Goal: Information Seeking & Learning: Find specific fact

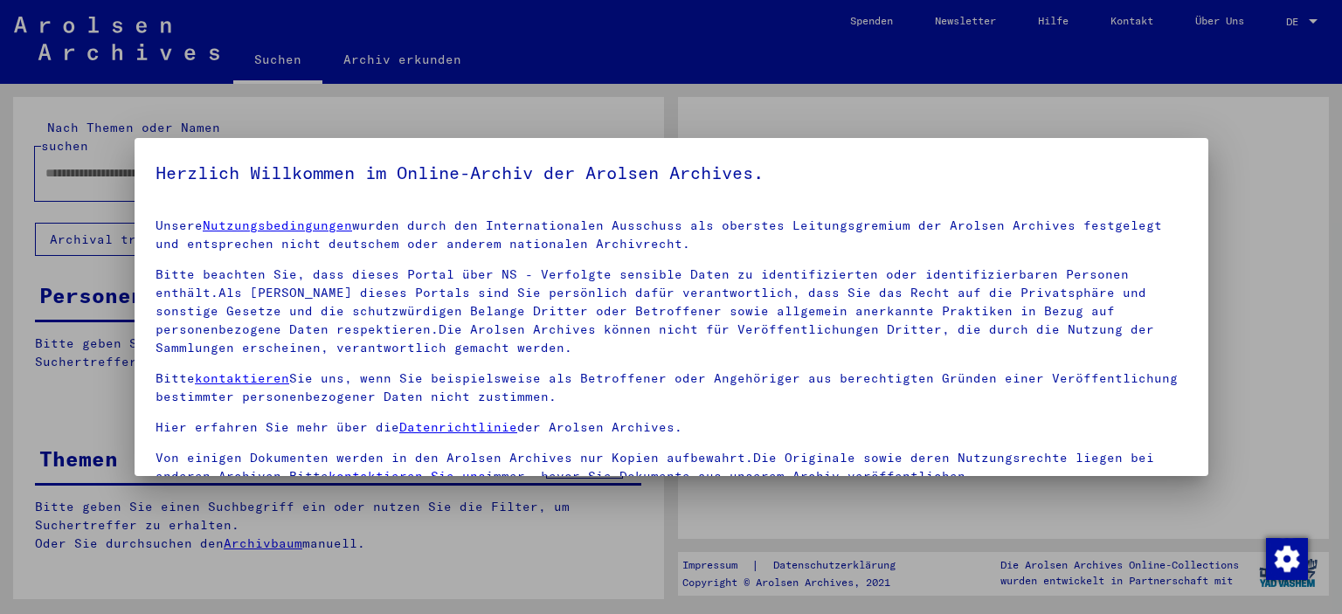
type input "**********"
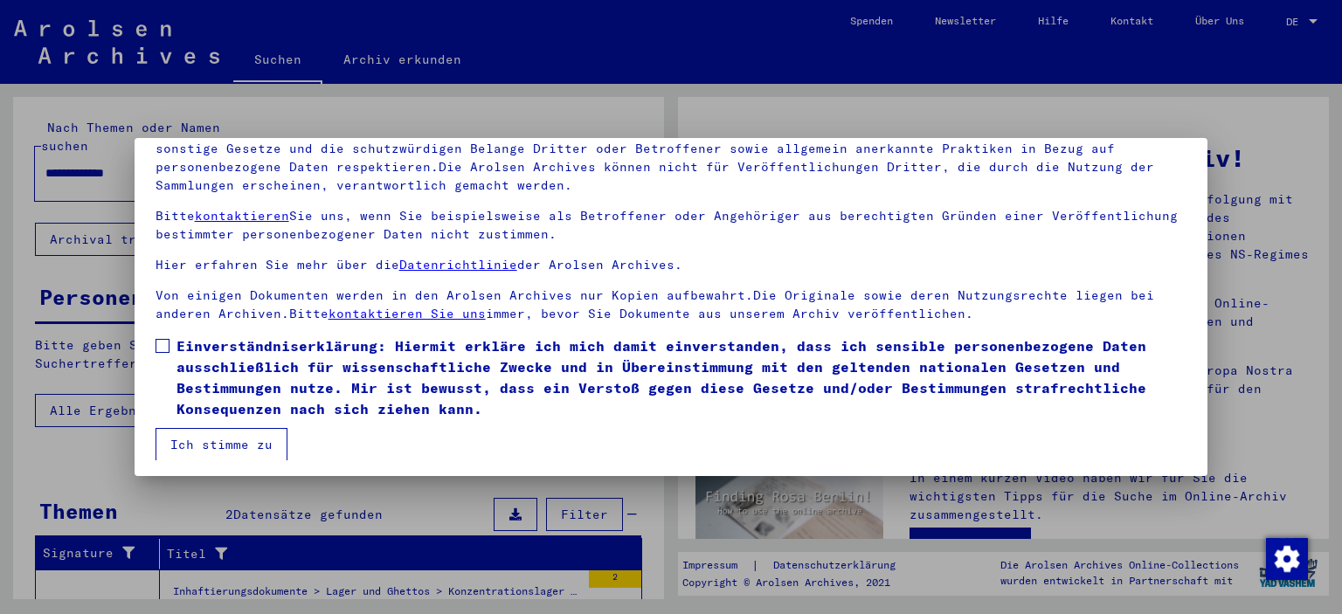
scroll to position [149, 0]
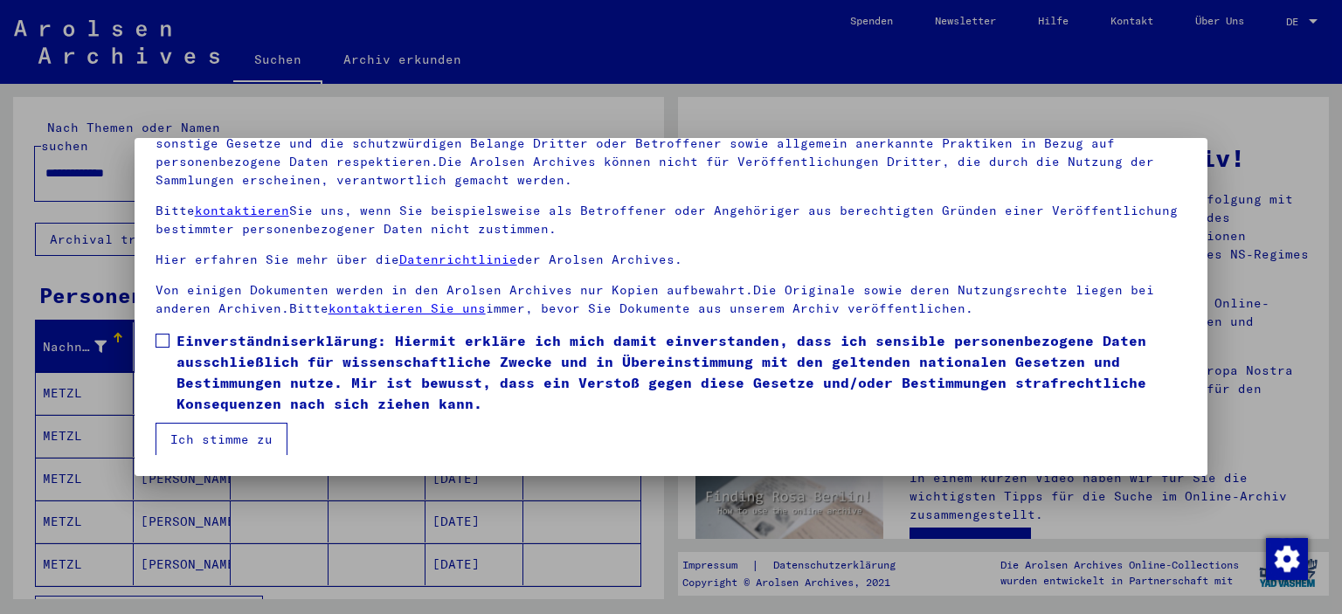
click at [169, 341] on label "Einverständniserklärung: Hiermit erkläre ich mich damit einverstanden, dass ich…" at bounding box center [672, 372] width 1032 height 84
click at [222, 440] on button "Ich stimme zu" at bounding box center [222, 439] width 132 height 33
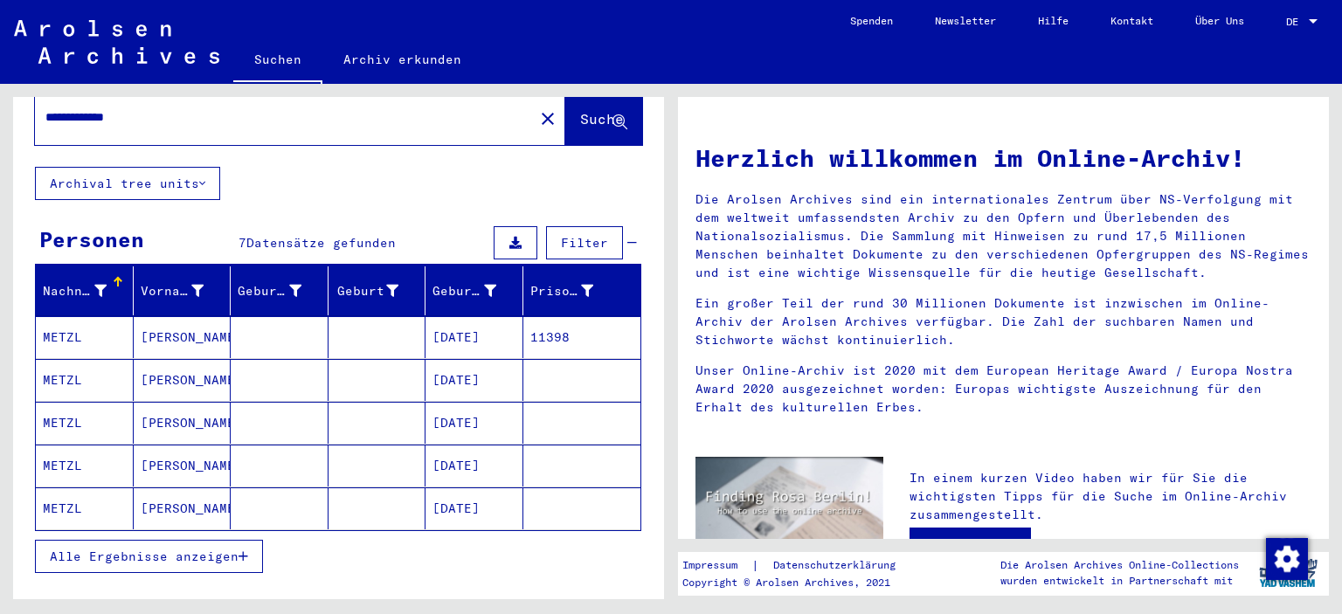
scroll to position [87, 0]
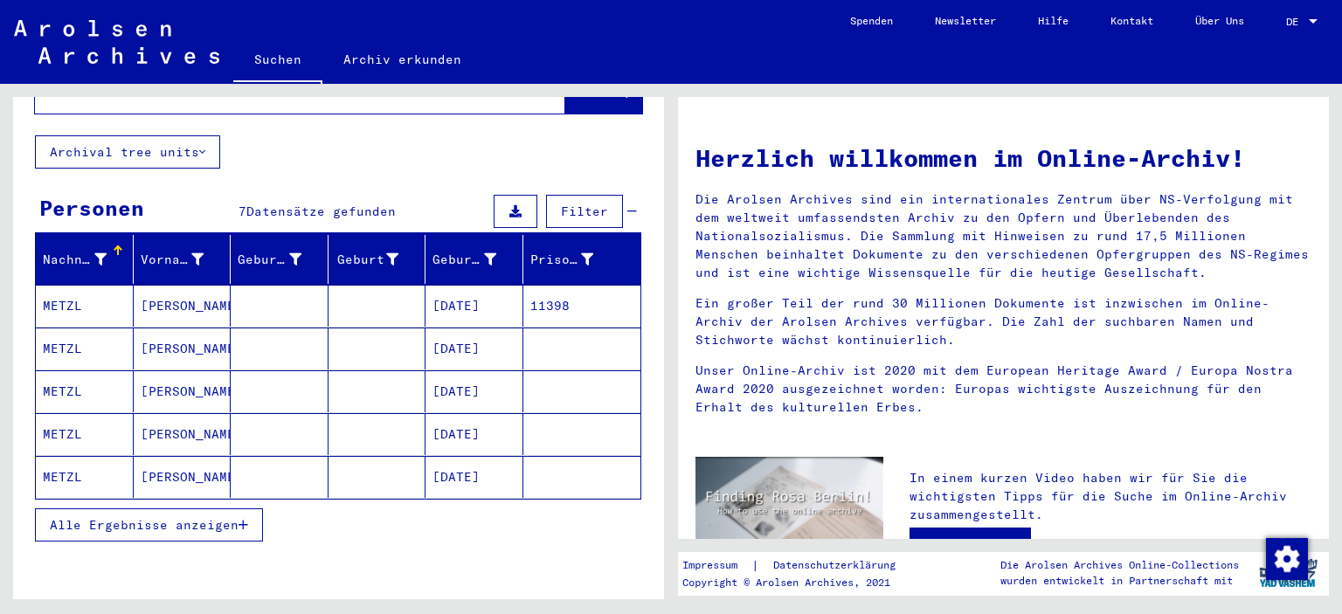
click at [452, 285] on mat-cell "[DATE]" at bounding box center [475, 306] width 98 height 42
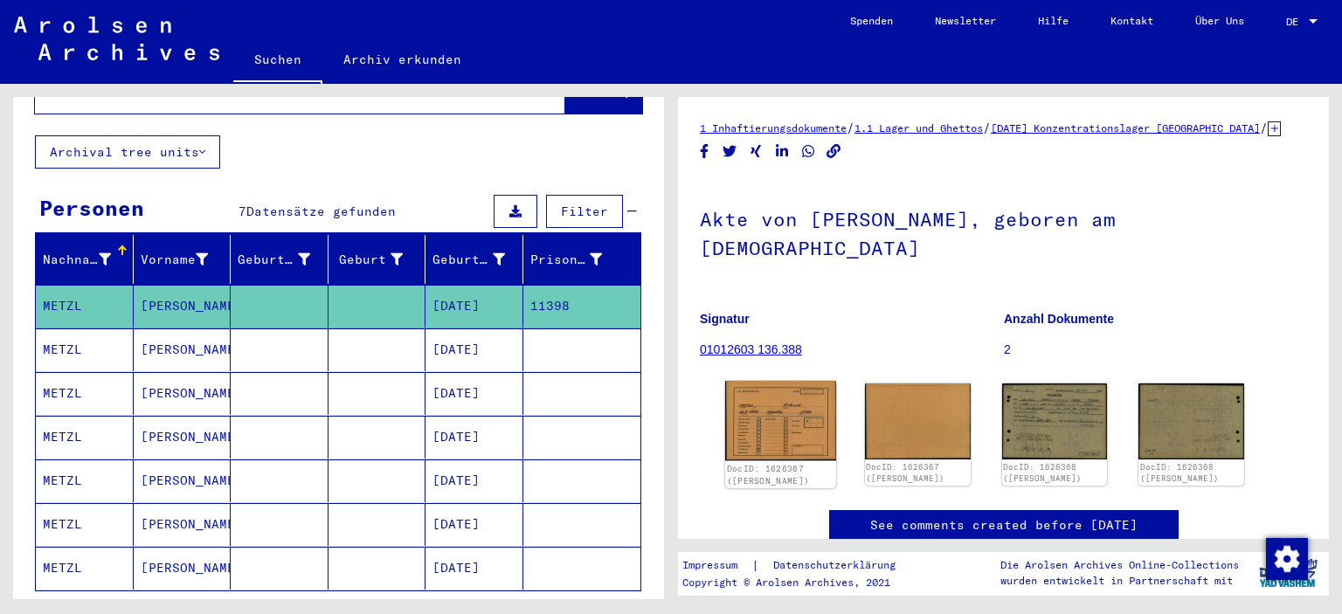
click at [777, 398] on img at bounding box center [780, 421] width 111 height 80
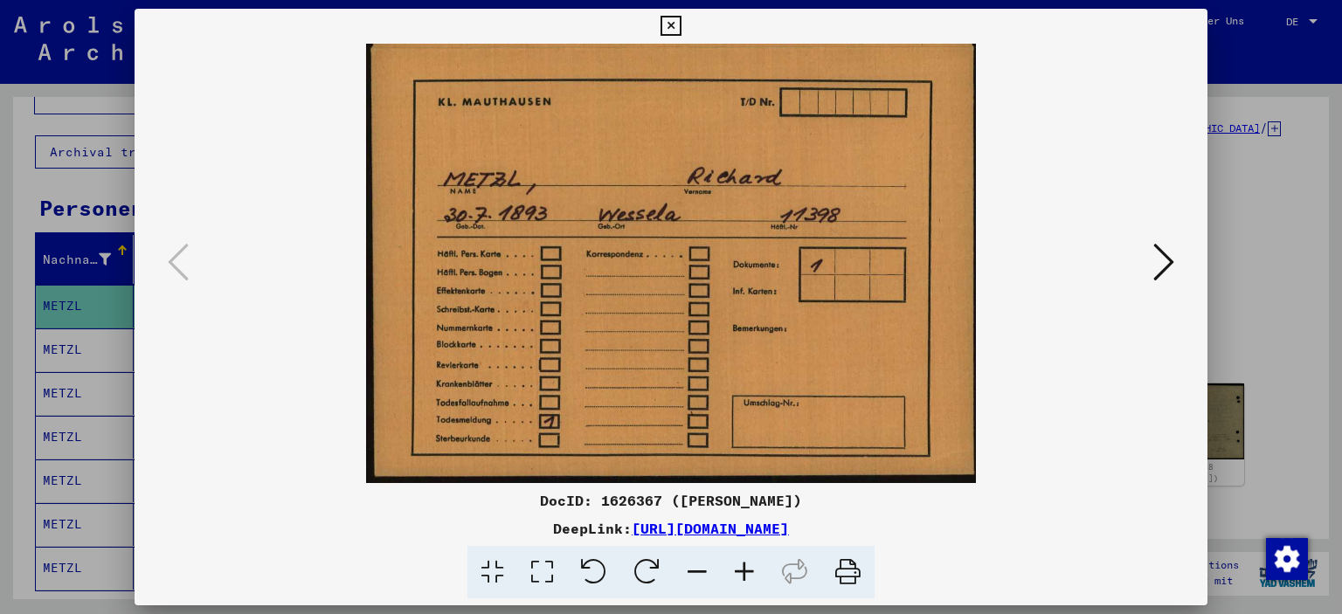
click at [1167, 259] on icon at bounding box center [1163, 262] width 21 height 42
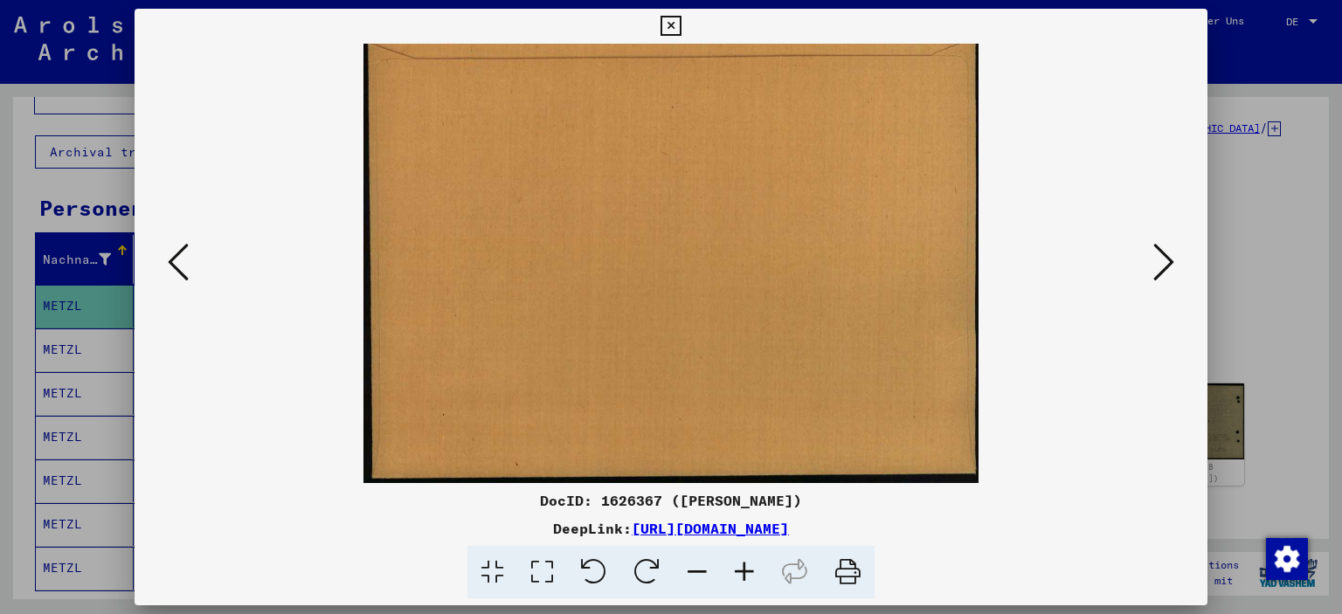
click at [1167, 259] on icon at bounding box center [1163, 262] width 21 height 42
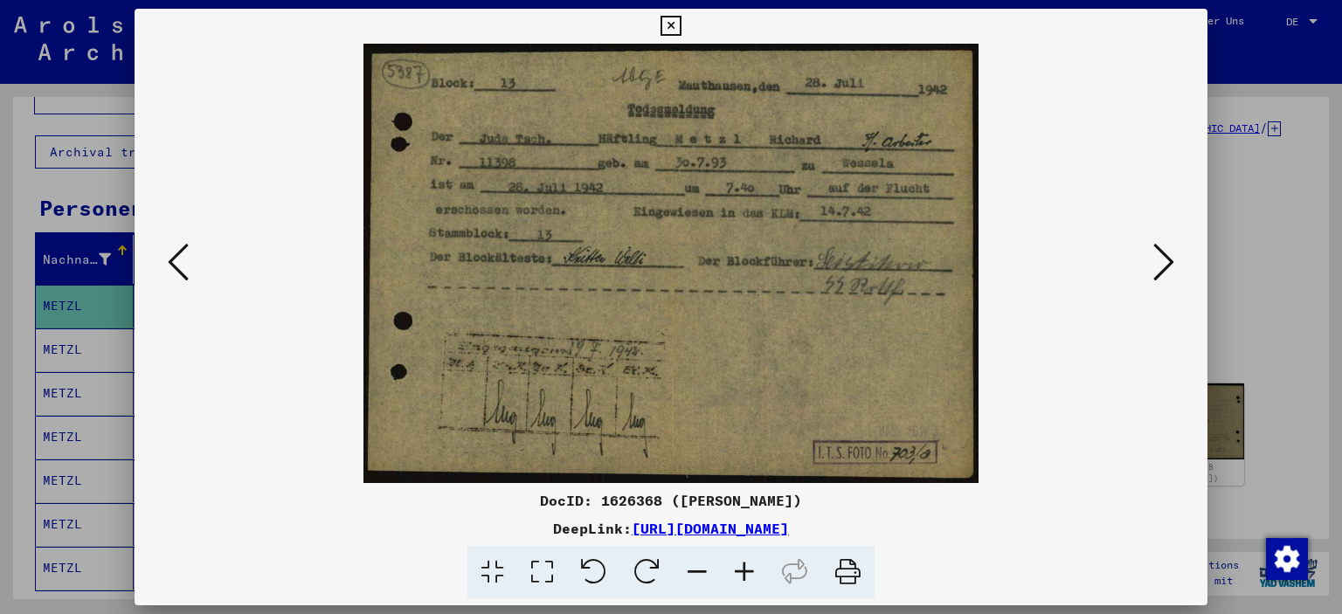
click at [1167, 259] on icon at bounding box center [1163, 262] width 21 height 42
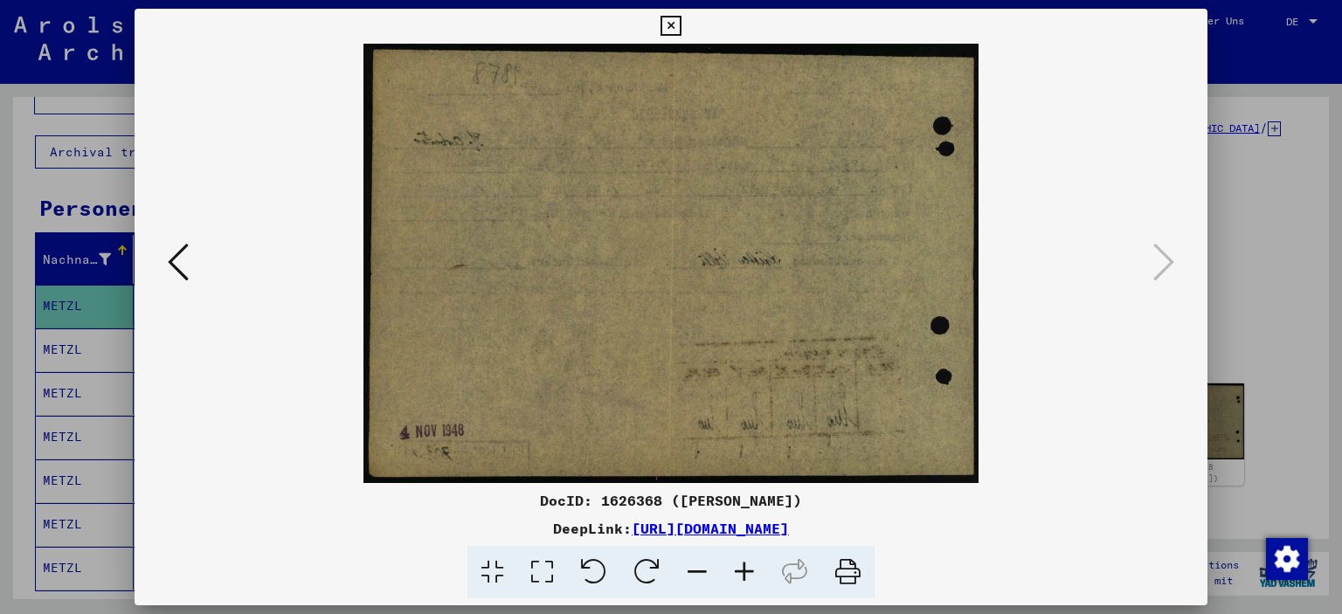
click at [672, 24] on icon at bounding box center [671, 26] width 20 height 21
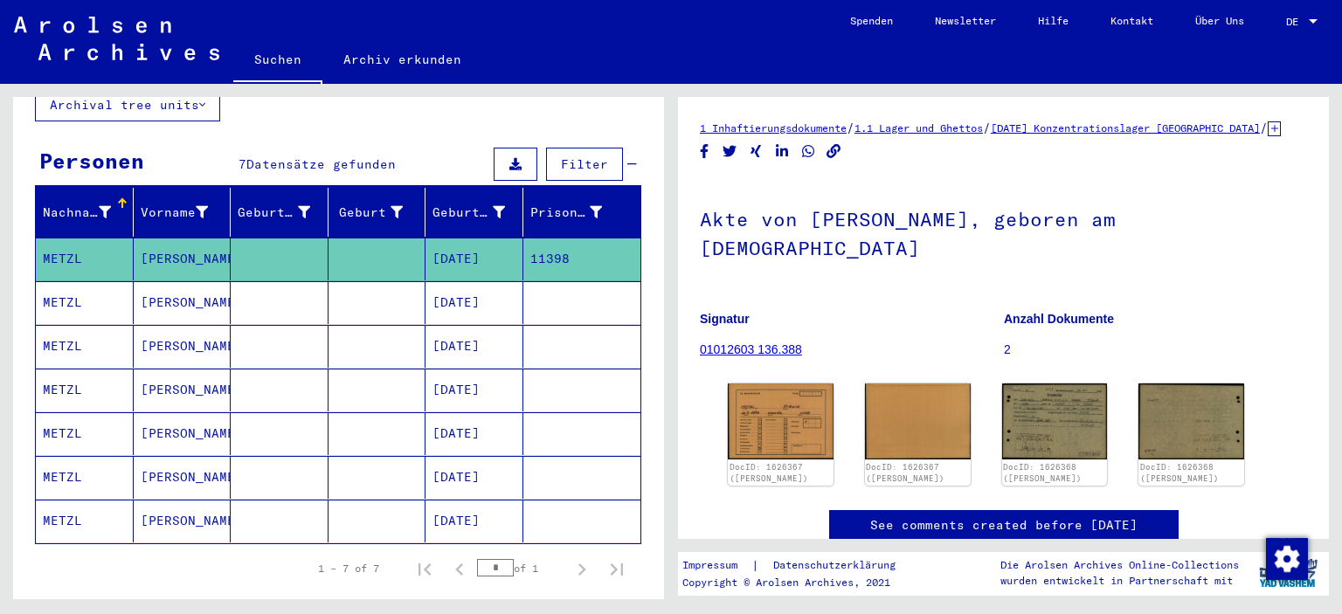
scroll to position [175, 0]
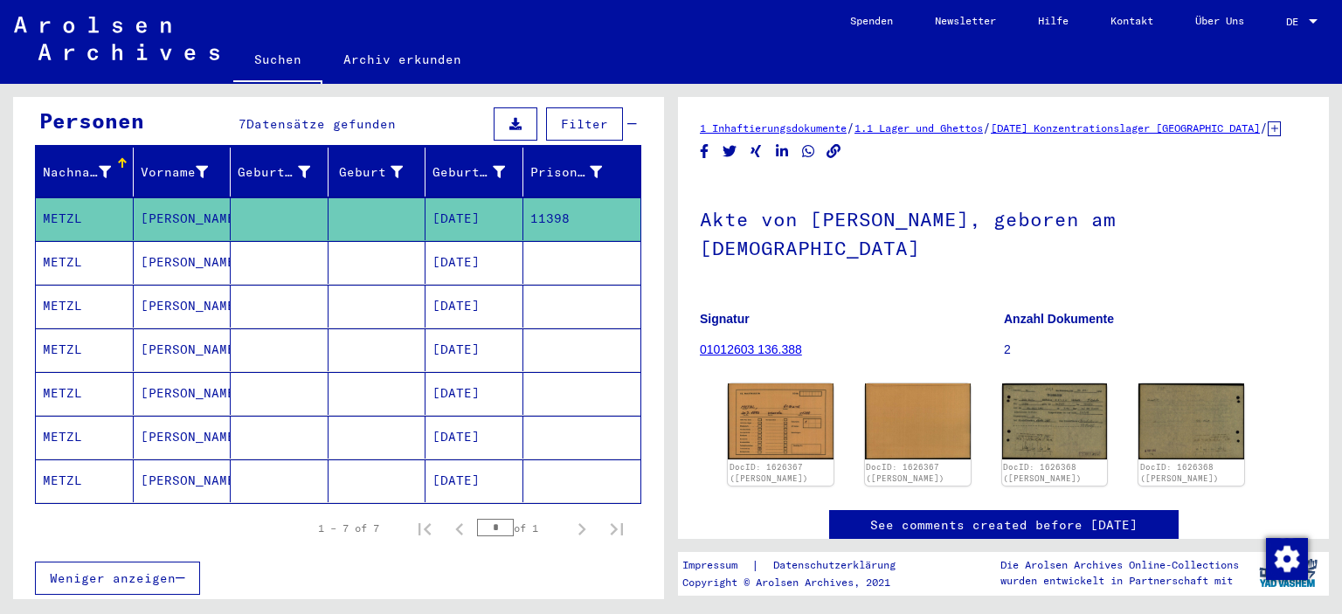
click at [463, 372] on mat-cell "[DATE]" at bounding box center [475, 393] width 98 height 43
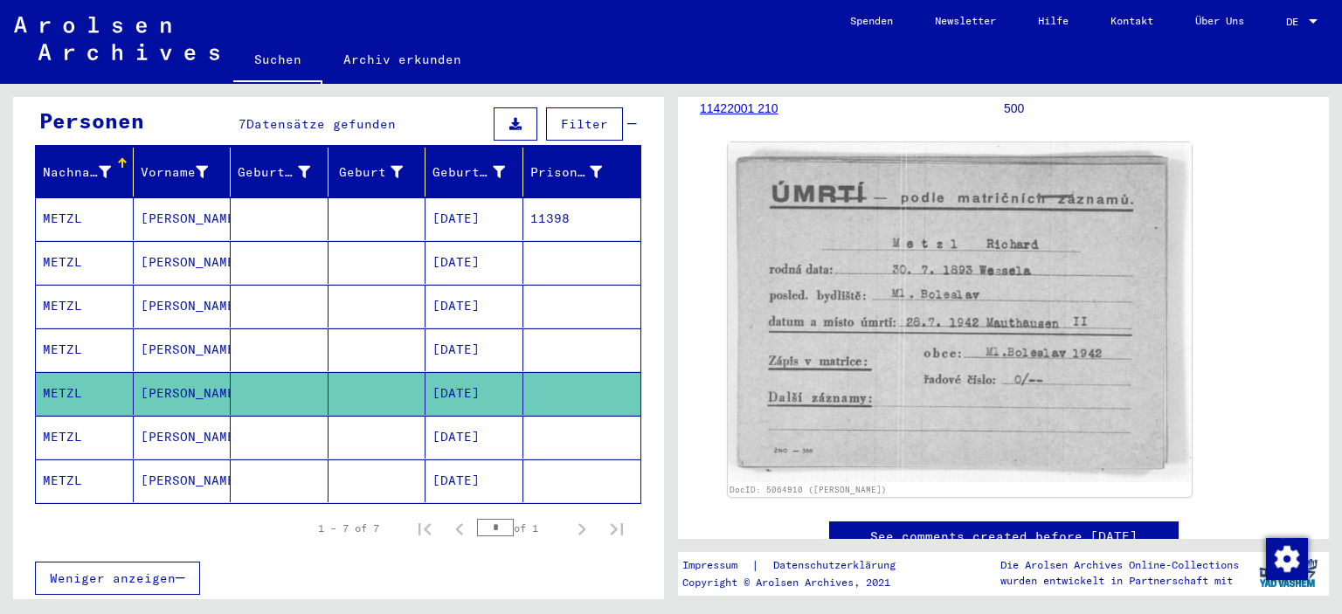
scroll to position [262, 0]
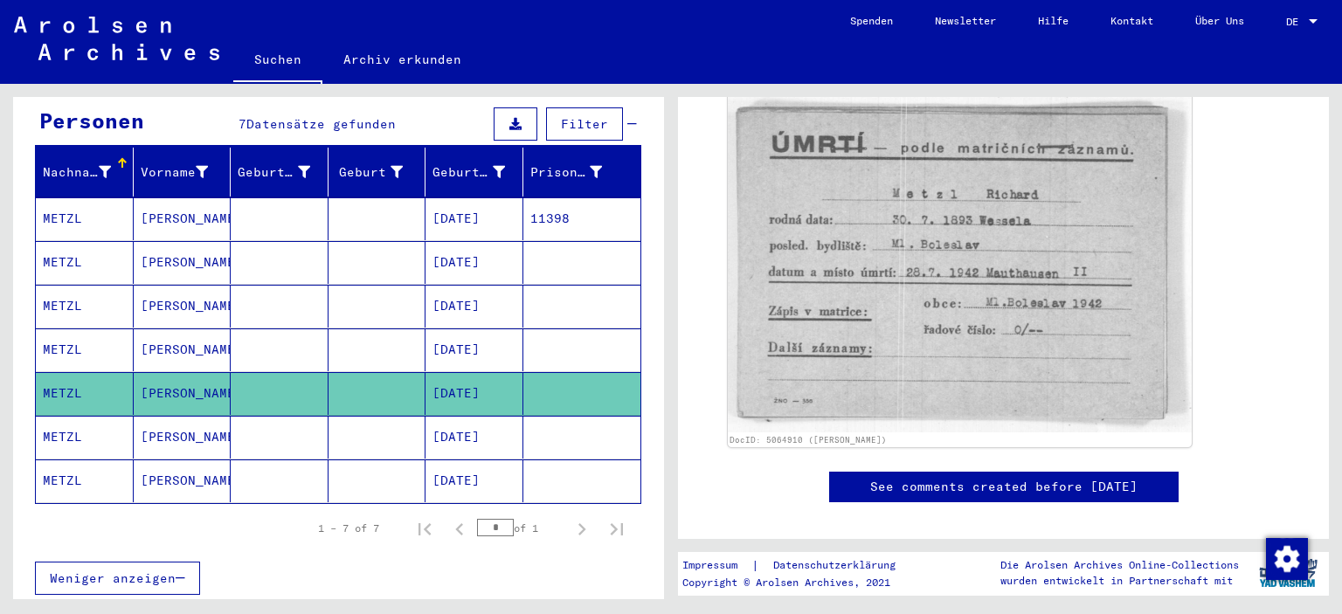
click at [478, 423] on mat-cell "[DATE]" at bounding box center [475, 437] width 98 height 43
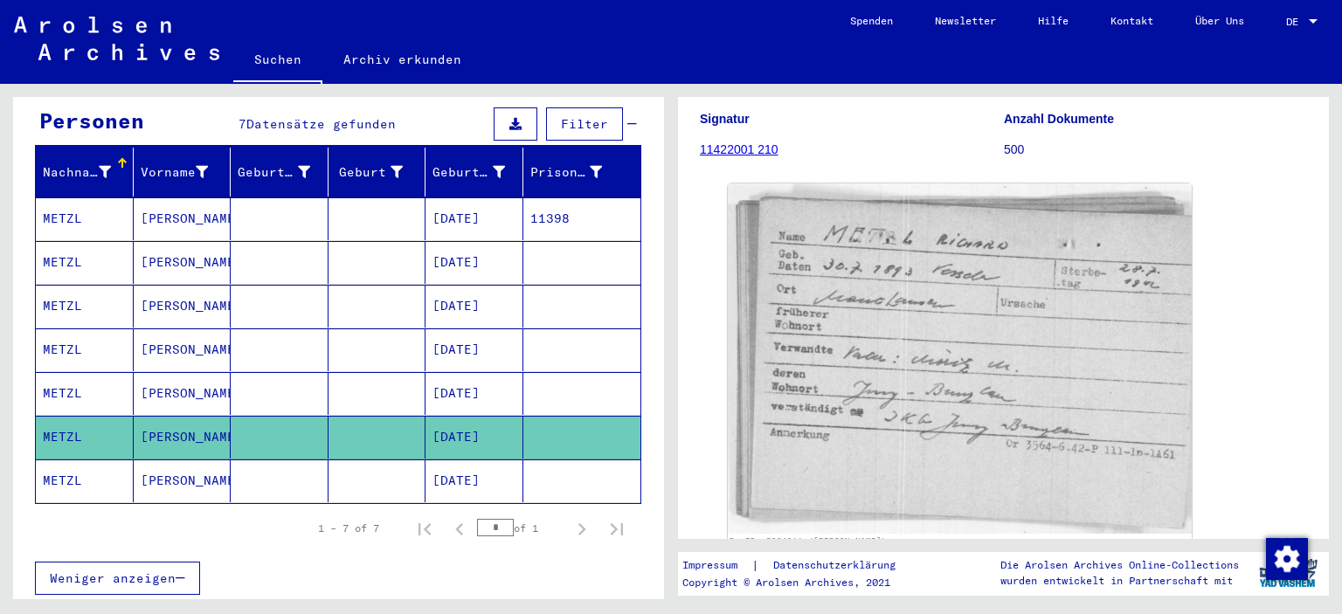
scroll to position [175, 0]
